Goal: Register for event/course: Sign up to attend an event or enroll in a course

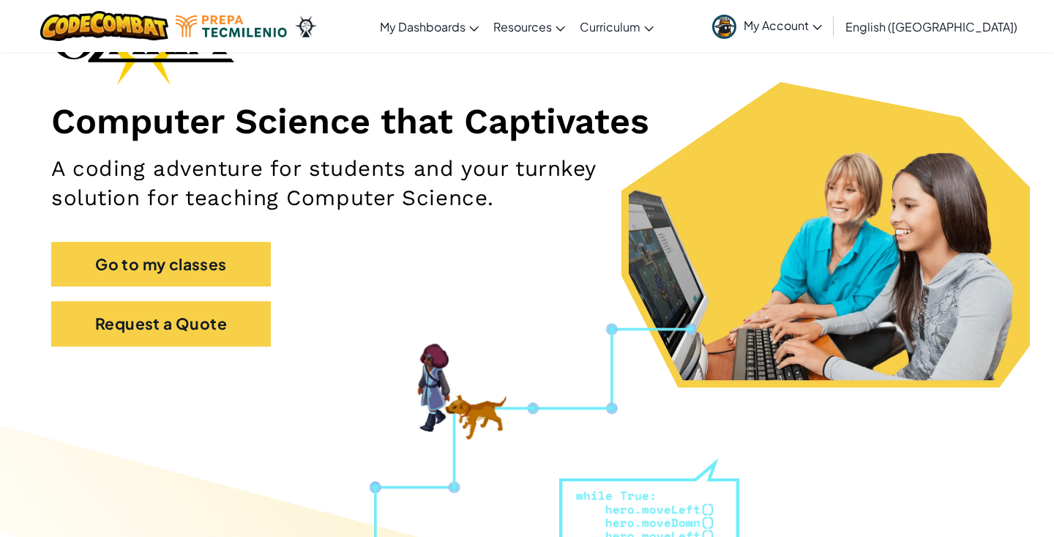
scroll to position [152, 0]
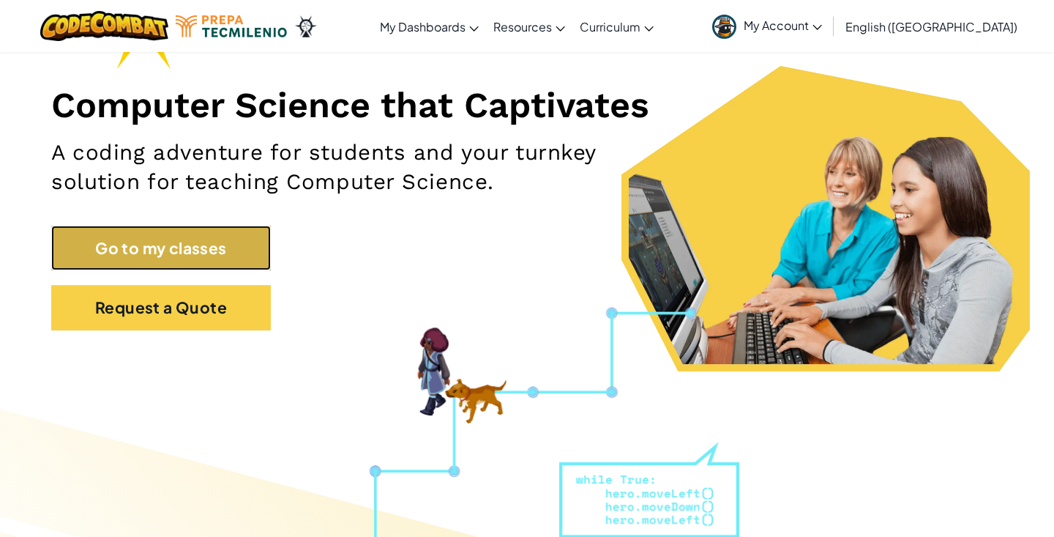
click at [191, 256] on link "Go to my classes" at bounding box center [161, 248] width 220 height 45
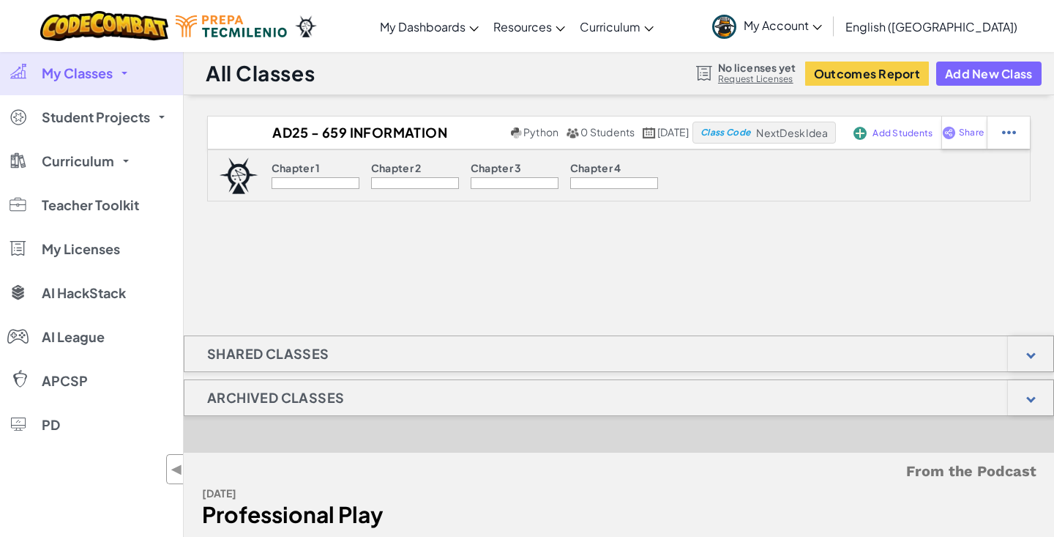
click at [585, 26] on span "My Account" at bounding box center [783, 25] width 78 height 15
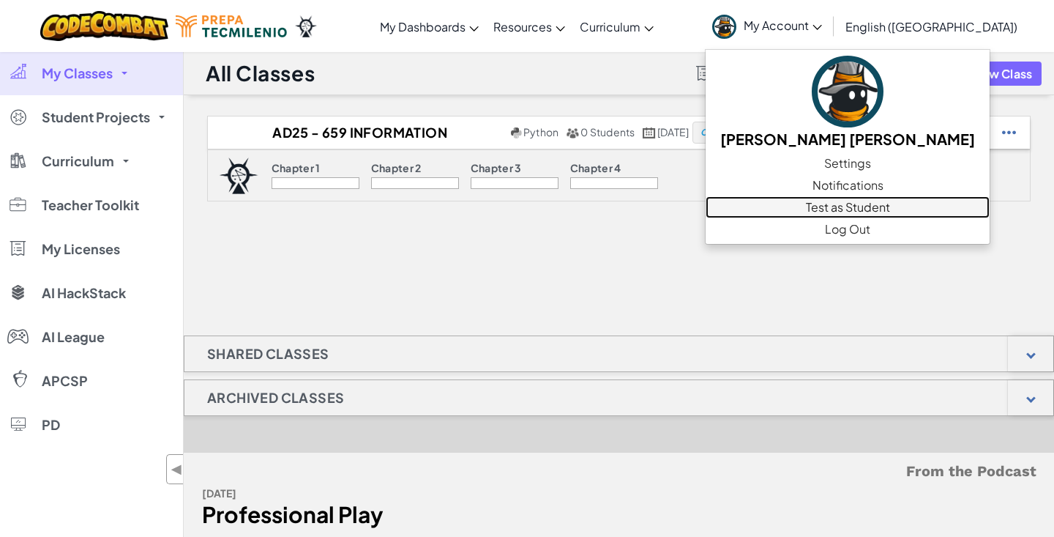
click at [585, 205] on link "Test as Student" at bounding box center [848, 207] width 284 height 22
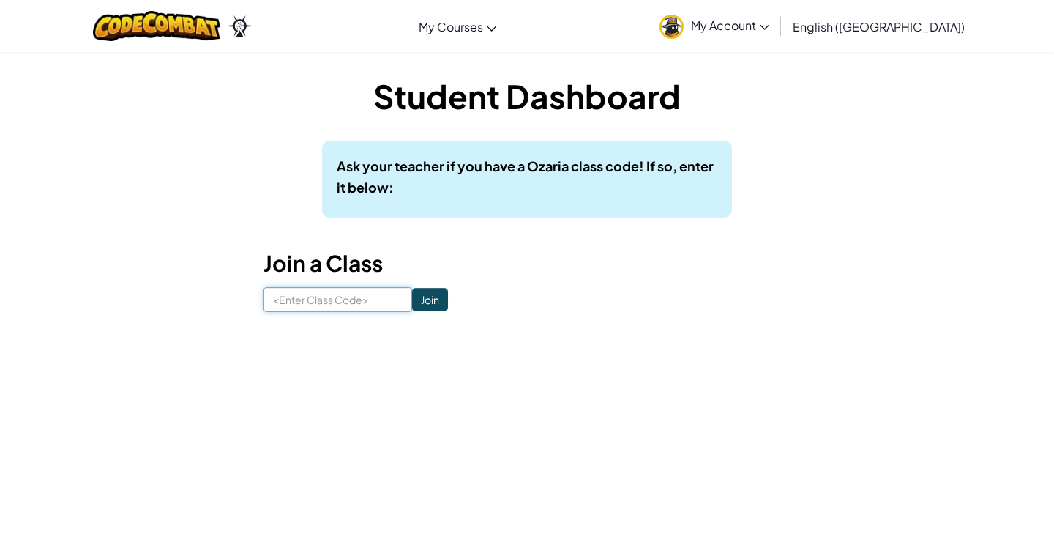
click at [310, 301] on input at bounding box center [338, 299] width 149 height 25
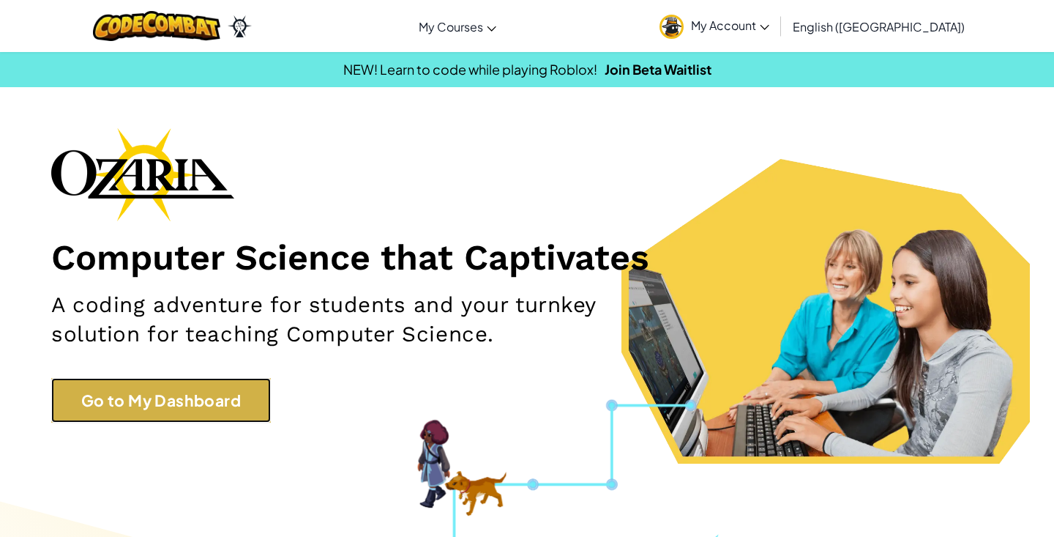
click at [148, 416] on link "Go to My Dashboard" at bounding box center [161, 400] width 220 height 45
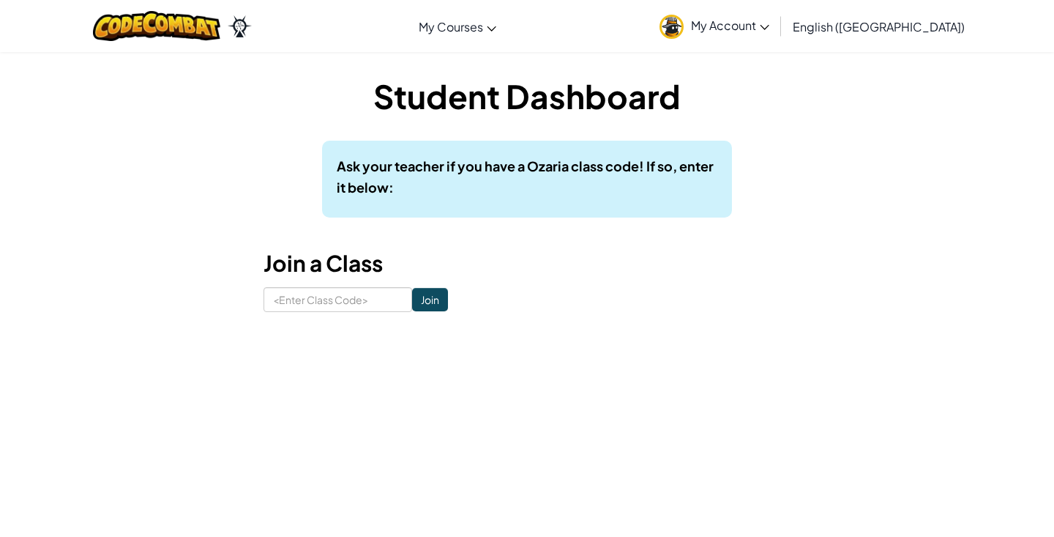
click at [777, 36] on link "My Account" at bounding box center [714, 26] width 124 height 46
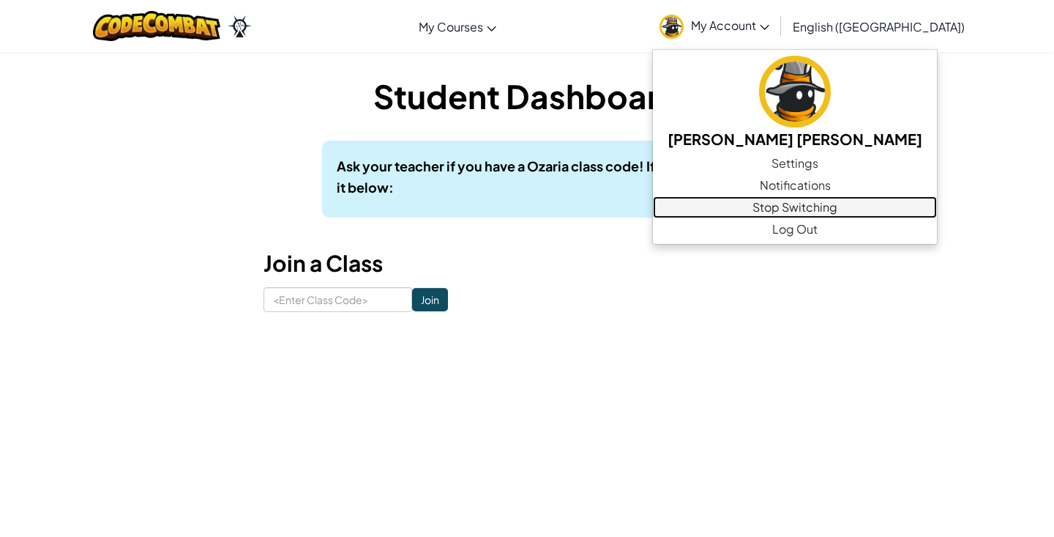
click at [831, 205] on link "Stop Switching" at bounding box center [795, 207] width 284 height 22
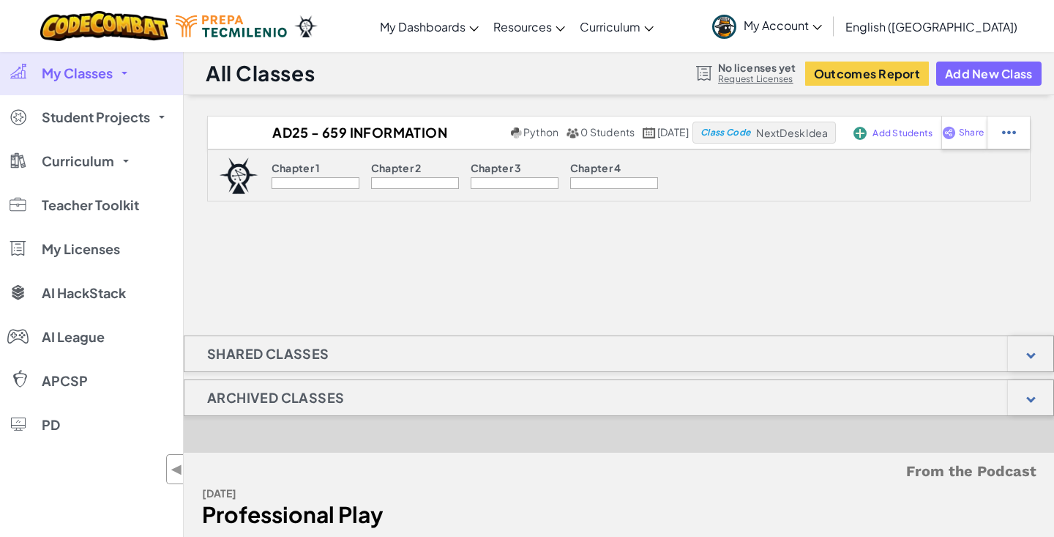
click at [822, 24] on span "My Account" at bounding box center [783, 25] width 78 height 15
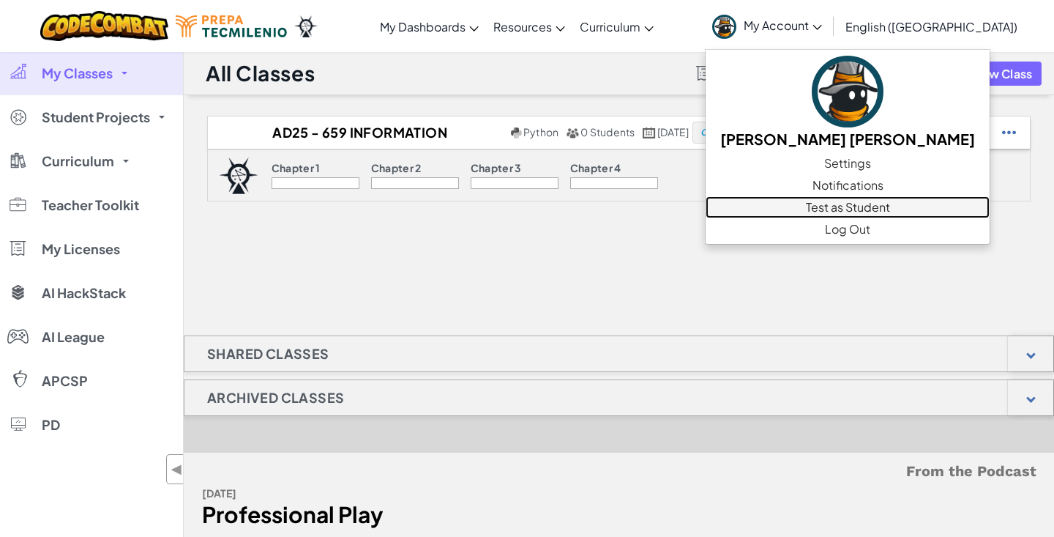
click at [866, 210] on link "Test as Student" at bounding box center [848, 207] width 284 height 22
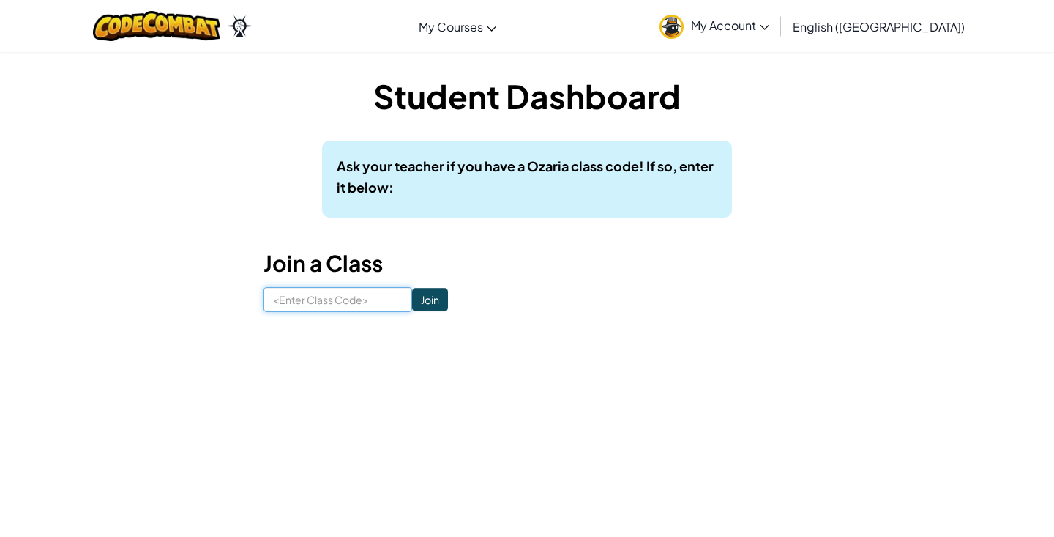
click at [307, 292] on input at bounding box center [338, 299] width 149 height 25
type input "NextDeskIdea"
click at [412, 299] on input "Join" at bounding box center [430, 299] width 36 height 23
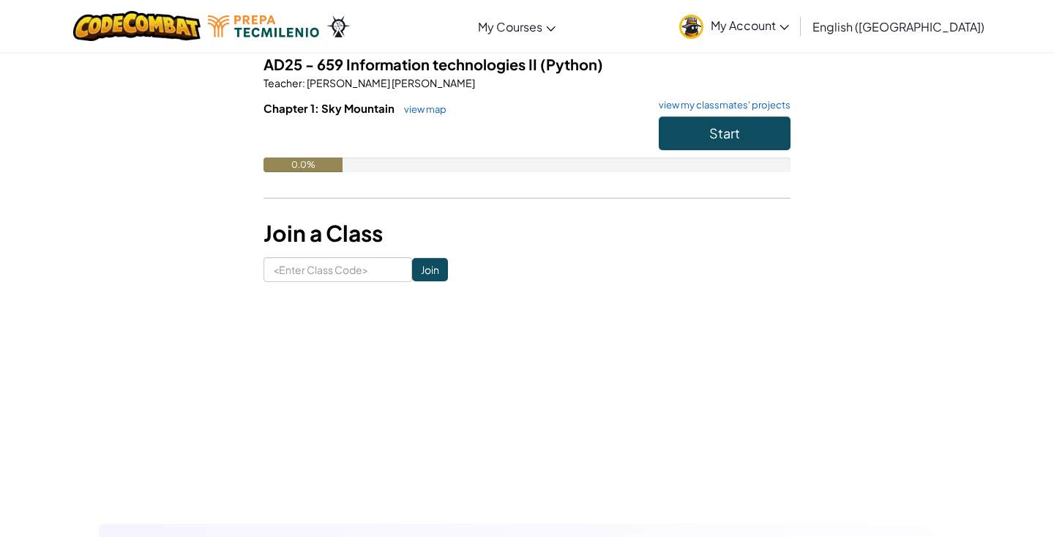
scroll to position [126, 0]
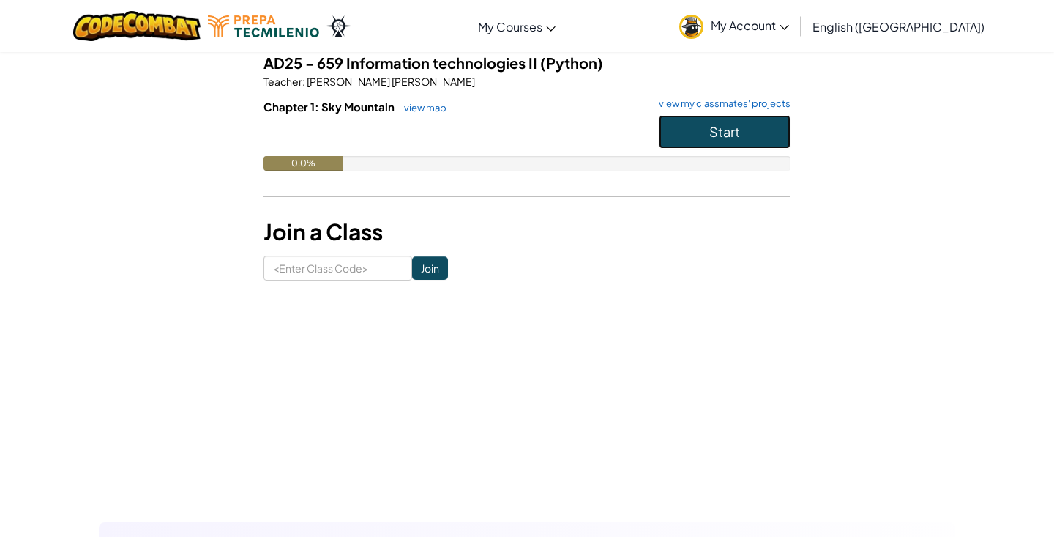
click at [696, 127] on button "Start" at bounding box center [725, 132] width 132 height 34
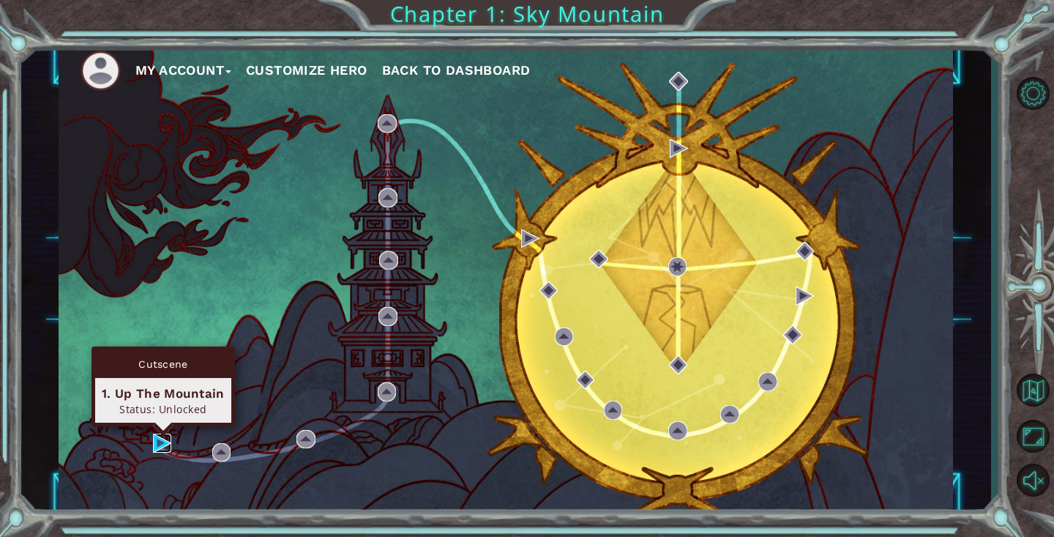
click at [161, 439] on img at bounding box center [162, 442] width 19 height 19
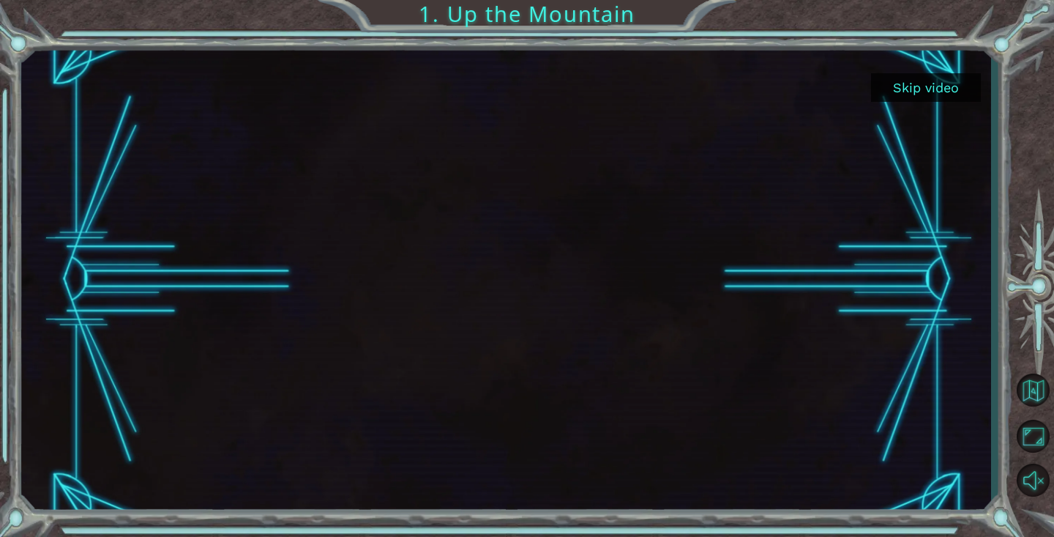
click at [920, 100] on button "Skip video" at bounding box center [926, 87] width 110 height 29
